Goal: Check status: Check status

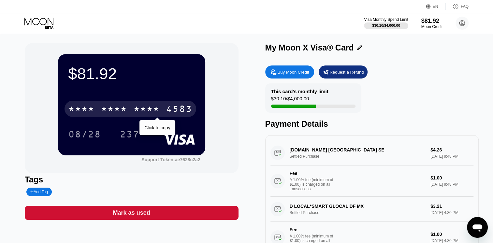
click at [102, 115] on div "* * * *" at bounding box center [114, 110] width 26 height 10
click at [148, 109] on div "2452" at bounding box center [147, 110] width 26 height 10
click at [100, 115] on div "* * * * * * * * * * * * 4583" at bounding box center [131, 109] width 132 height 16
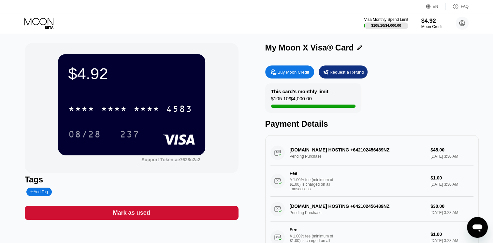
scroll to position [33, 0]
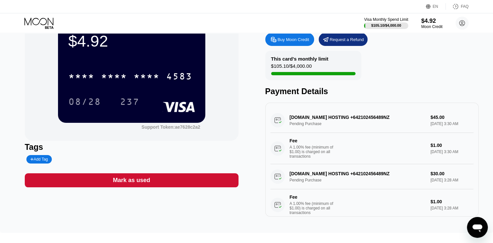
click at [405, 111] on div "CLOUDZY.COM HOSTING +642102456489NZ Pending Purchase $45.00 Sep 24, 2025 3:30 A…" at bounding box center [371, 136] width 203 height 56
